Goal: Task Accomplishment & Management: Complete application form

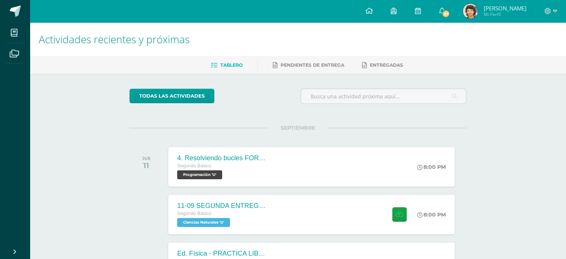
click at [484, 15] on span "William Daniel Mi Perfil" at bounding box center [494, 11] width 66 height 15
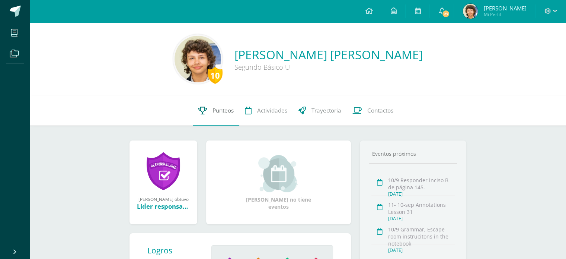
click at [217, 108] on span "Punteos" at bounding box center [222, 110] width 21 height 8
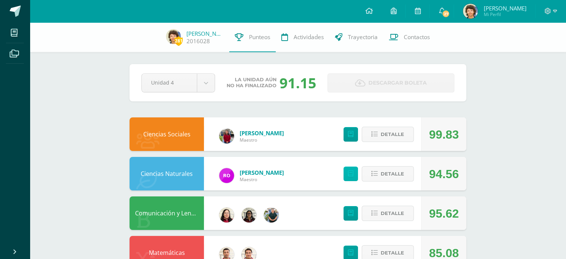
click at [345, 175] on link at bounding box center [350, 173] width 15 height 15
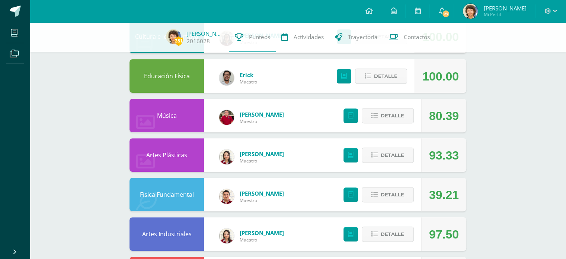
scroll to position [254, 0]
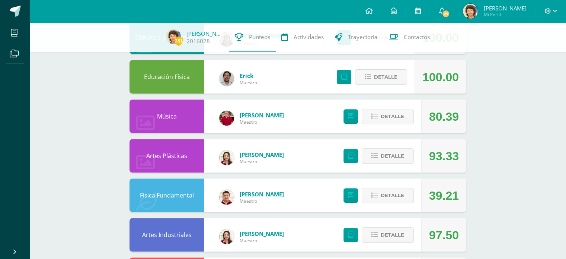
click at [420, 12] on icon at bounding box center [417, 10] width 6 height 7
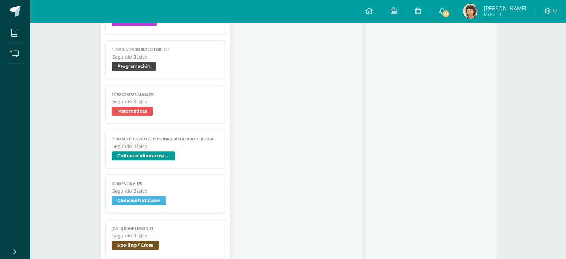
scroll to position [719, 0]
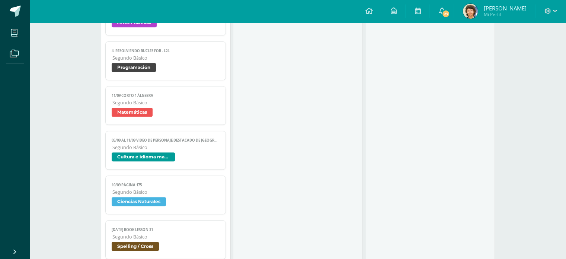
click at [184, 150] on span "Segundo Básico" at bounding box center [166, 147] width 108 height 6
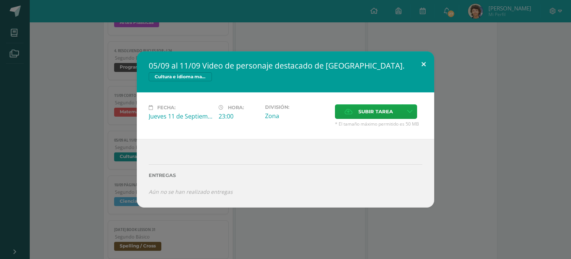
click at [418, 67] on button at bounding box center [423, 63] width 21 height 25
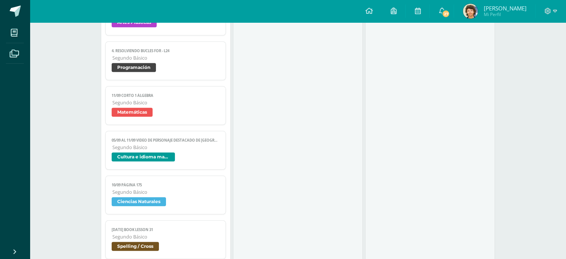
click at [478, 6] on img at bounding box center [470, 11] width 15 height 15
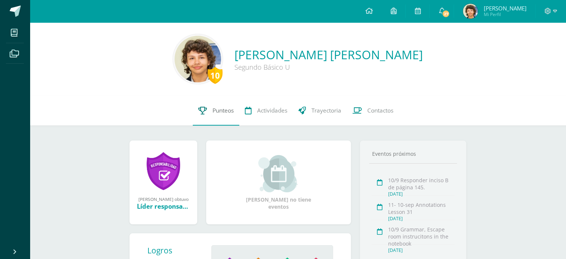
click at [213, 107] on span "Punteos" at bounding box center [222, 110] width 21 height 8
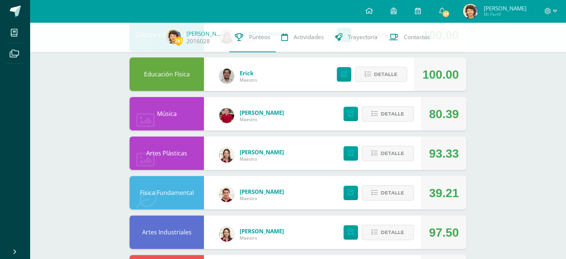
scroll to position [257, 0]
click at [372, 195] on icon at bounding box center [374, 192] width 6 height 6
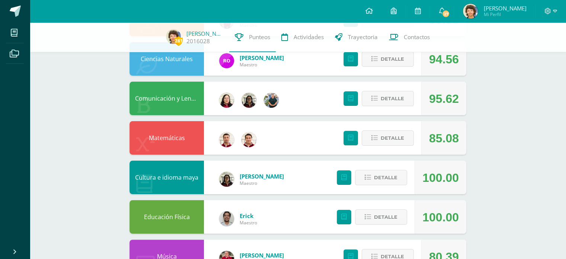
scroll to position [113, 0]
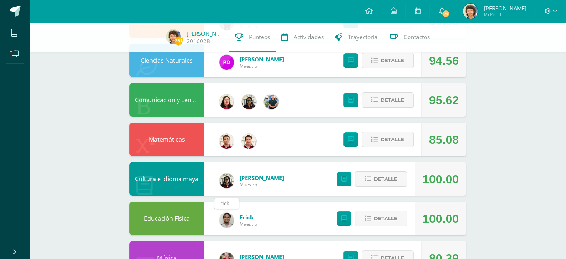
click at [228, 214] on img at bounding box center [226, 219] width 15 height 15
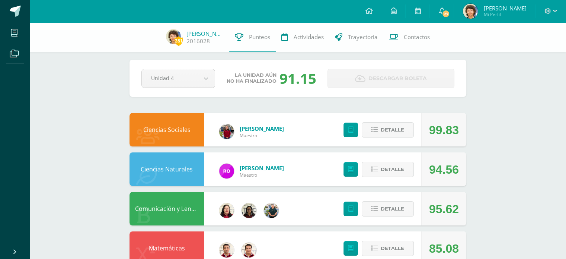
scroll to position [4, 0]
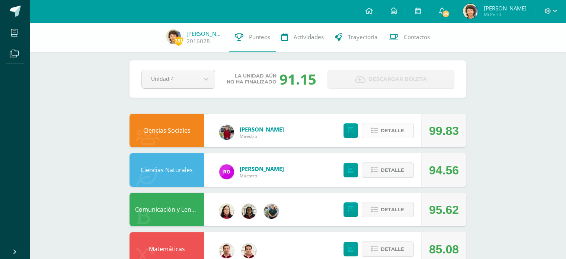
click at [373, 129] on icon at bounding box center [374, 130] width 6 height 6
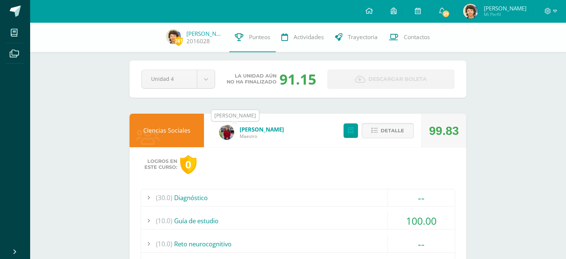
click at [220, 134] on img at bounding box center [226, 132] width 15 height 15
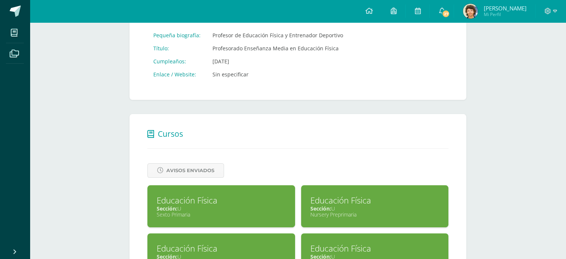
scroll to position [135, 0]
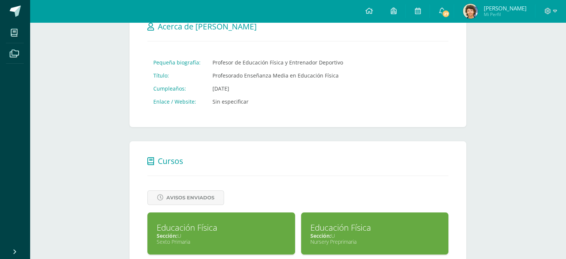
scroll to position [0, 0]
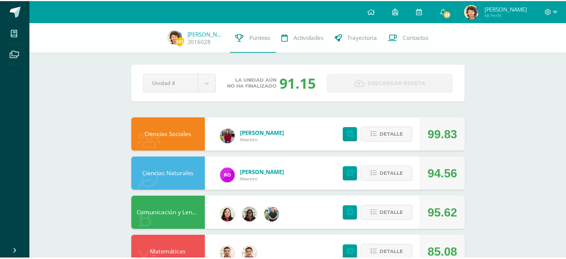
scroll to position [4, 0]
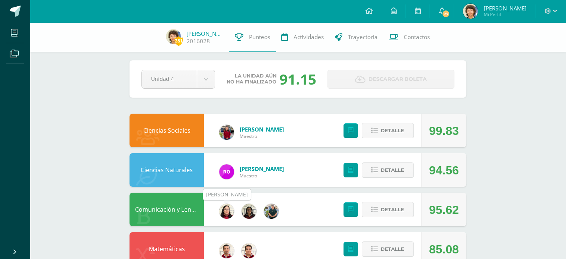
click at [231, 208] on img at bounding box center [226, 210] width 15 height 15
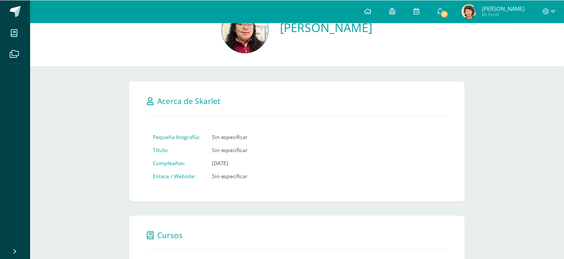
scroll to position [33, 0]
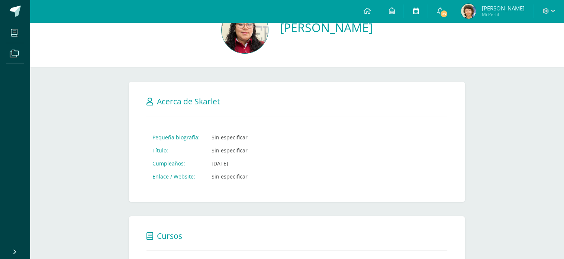
click at [414, 6] on link at bounding box center [416, 11] width 24 height 22
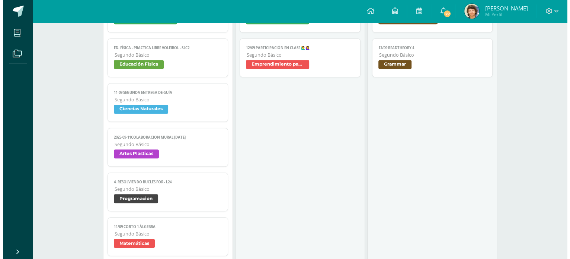
scroll to position [587, 0]
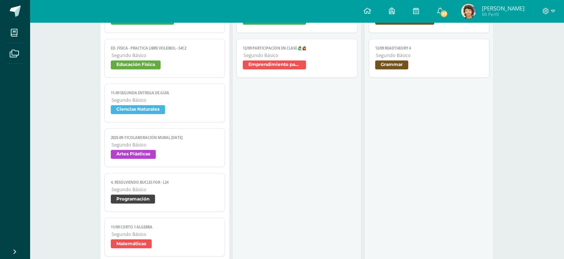
click at [188, 108] on span "Ciencias Naturales" at bounding box center [165, 110] width 108 height 11
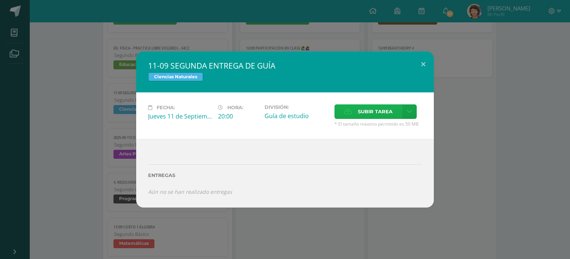
click at [354, 116] on label "Subir tarea" at bounding box center [368, 111] width 68 height 15
click at [0, 0] on input "Subir tarea" at bounding box center [0, 0] width 0 height 0
